Goal: Register for event/course

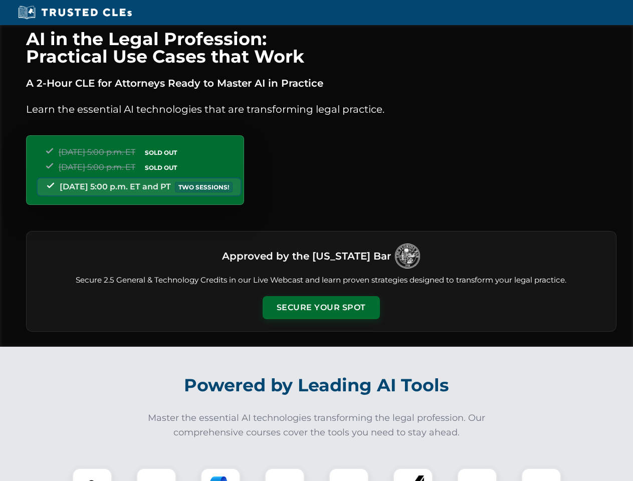
click at [321, 308] on button "Secure Your Spot" at bounding box center [321, 307] width 117 height 23
click at [92, 475] on img at bounding box center [92, 488] width 29 height 29
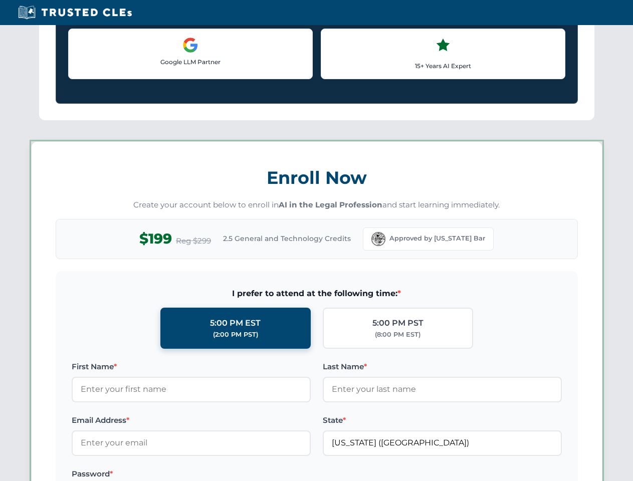
click at [221, 475] on label "Password *" at bounding box center [191, 474] width 239 height 12
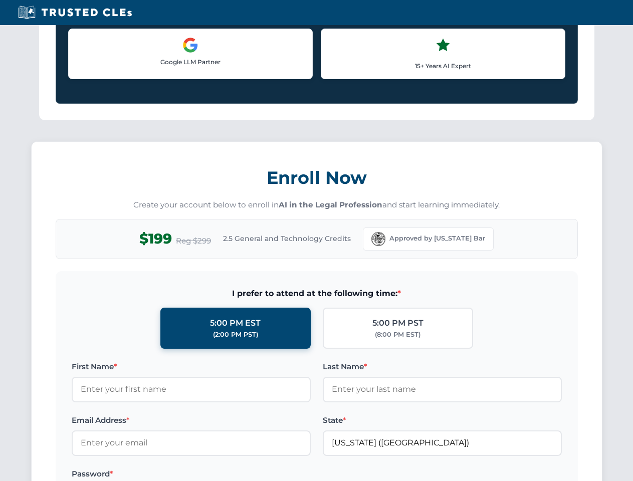
scroll to position [984, 0]
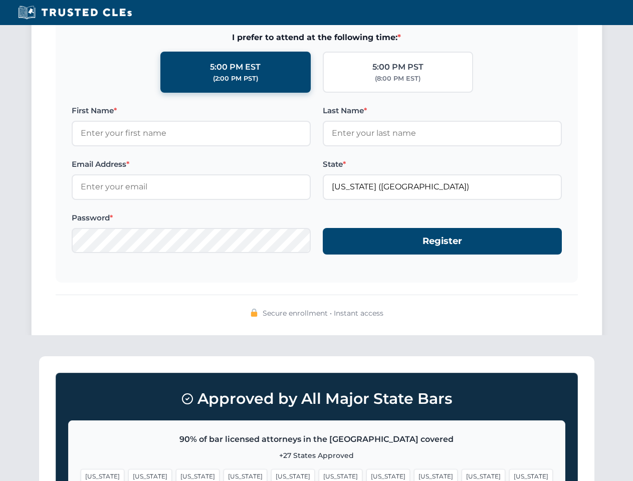
click at [462, 475] on span "[US_STATE]" at bounding box center [484, 476] width 44 height 15
